Goal: Information Seeking & Learning: Check status

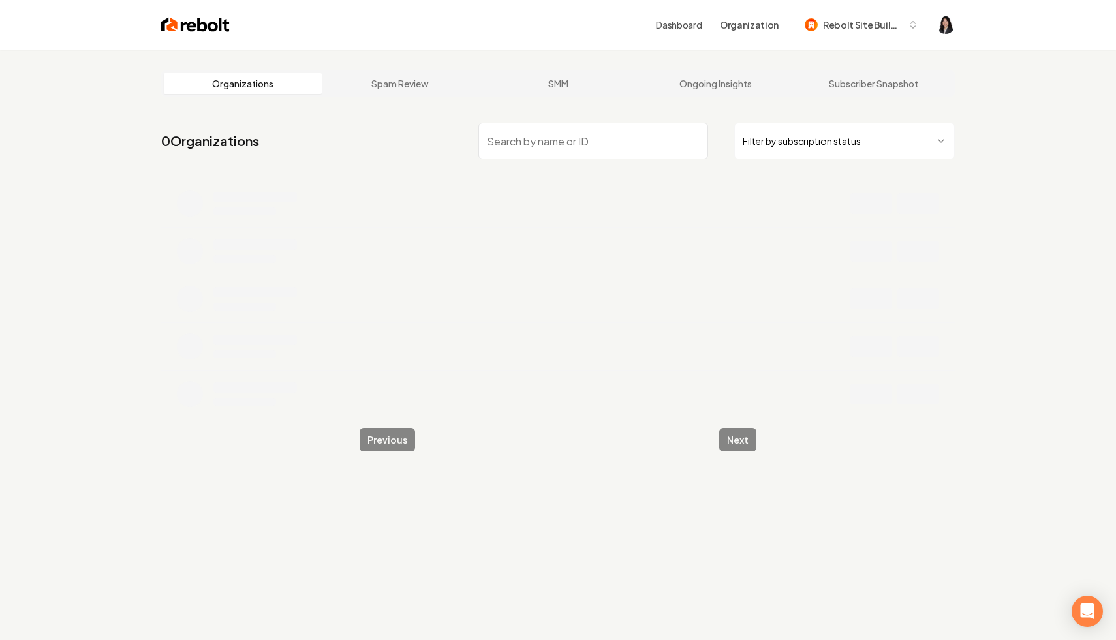
click at [859, 144] on html "Dashboard Organization Rebolt Site Builder Organizations Spam Review SMM Ongoin…" at bounding box center [558, 320] width 1116 height 640
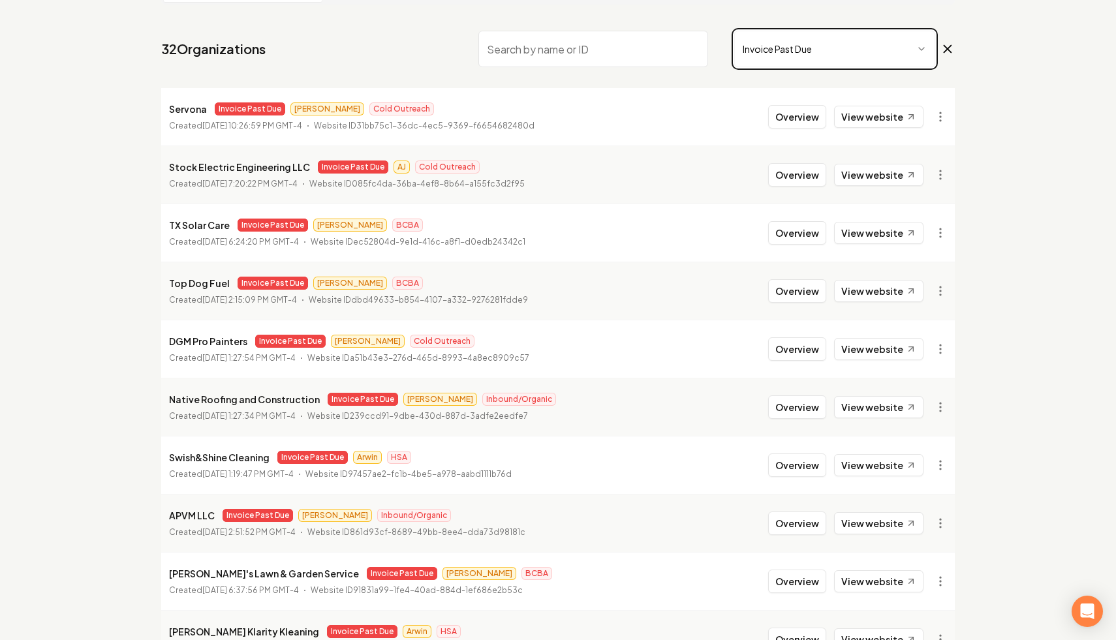
scroll to position [175, 0]
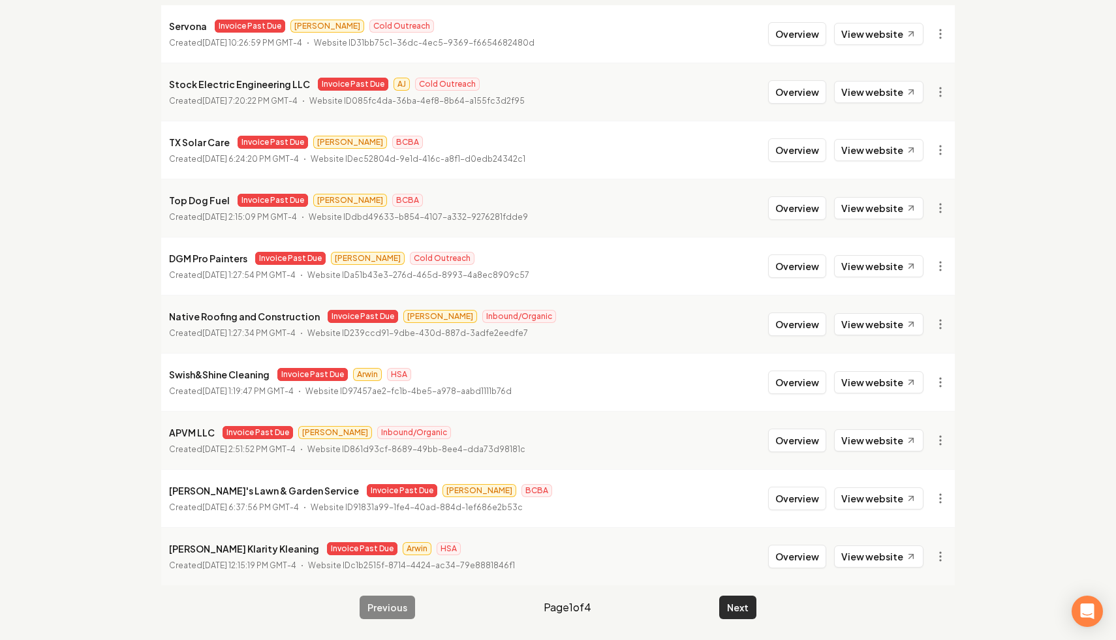
click at [743, 604] on button "Next" at bounding box center [737, 608] width 37 height 24
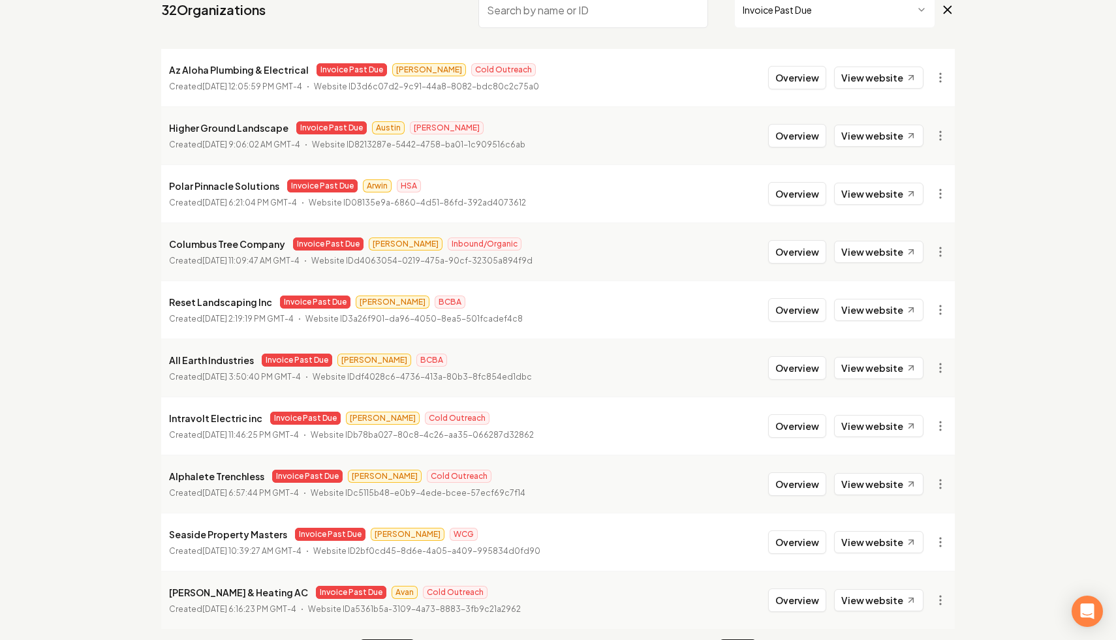
scroll to position [175, 0]
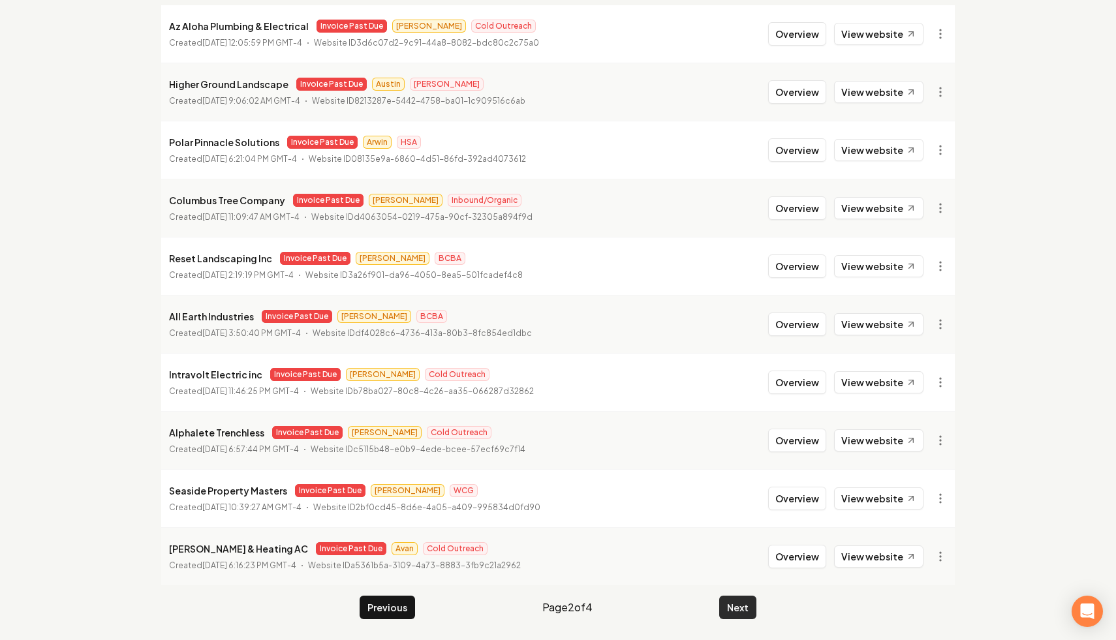
click at [731, 607] on button "Next" at bounding box center [737, 608] width 37 height 24
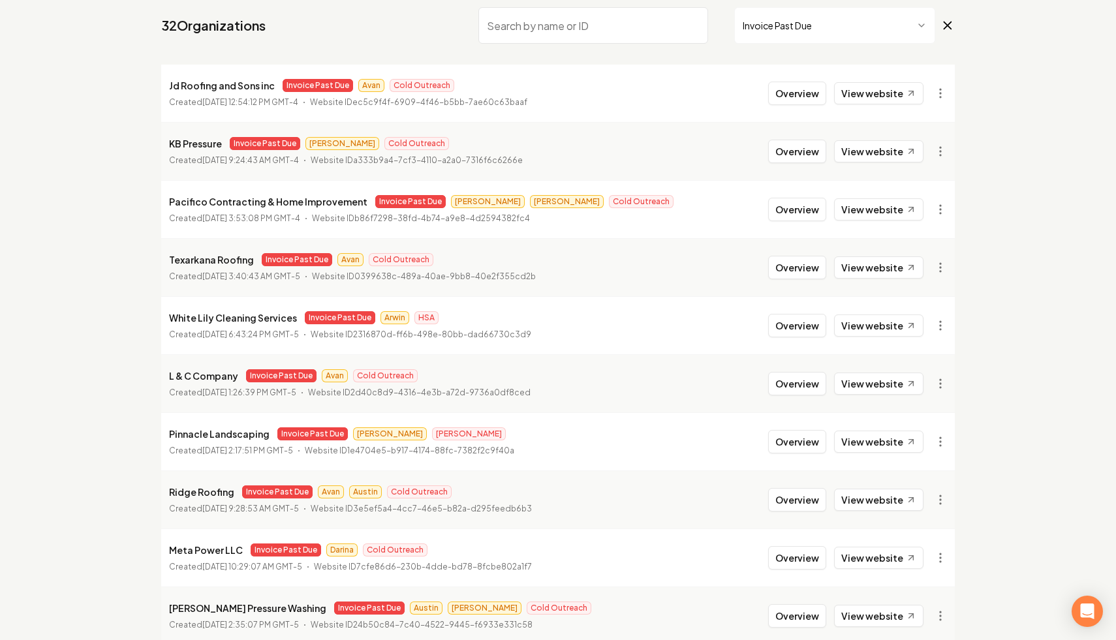
scroll to position [175, 0]
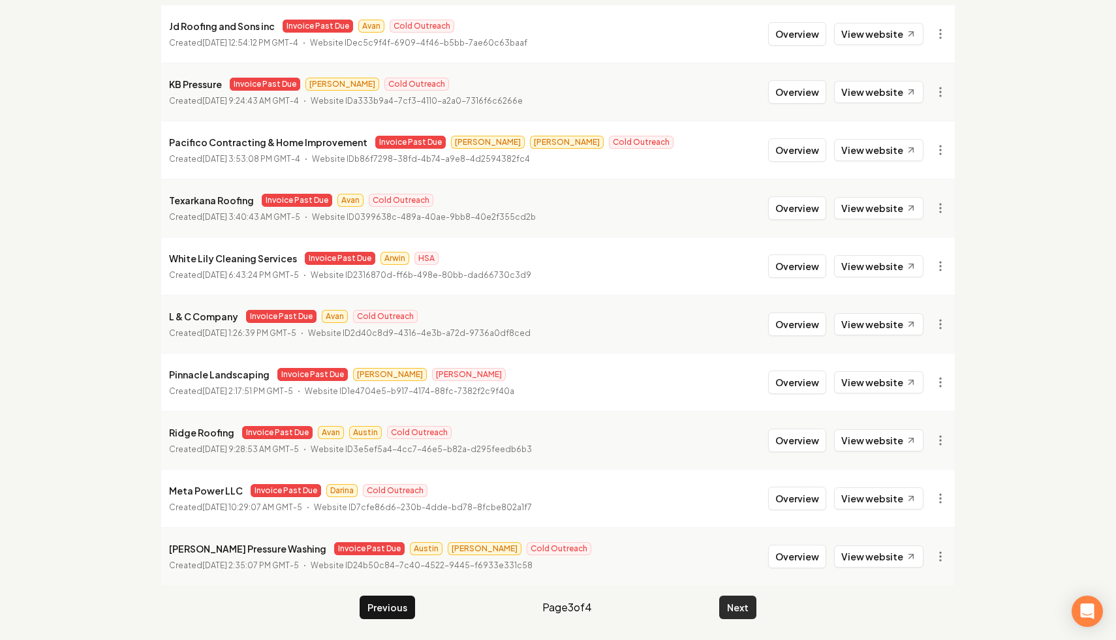
click at [738, 597] on button "Next" at bounding box center [737, 608] width 37 height 24
